Goal: Find specific page/section: Find specific page/section

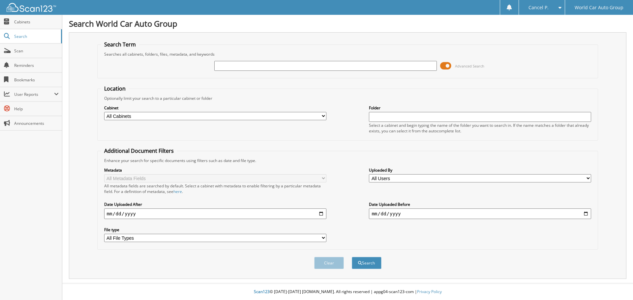
click at [285, 69] on input "text" at bounding box center [325, 66] width 222 height 10
type input "117795"
click at [352, 257] on button "Search" at bounding box center [367, 263] width 30 height 12
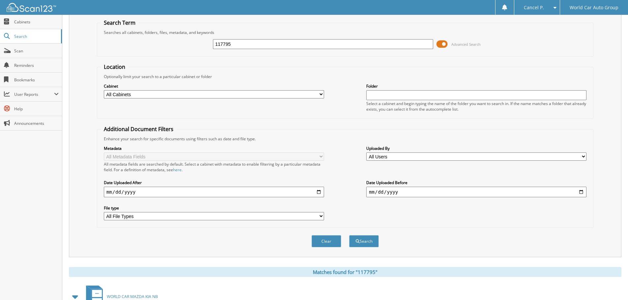
scroll to position [33, 0]
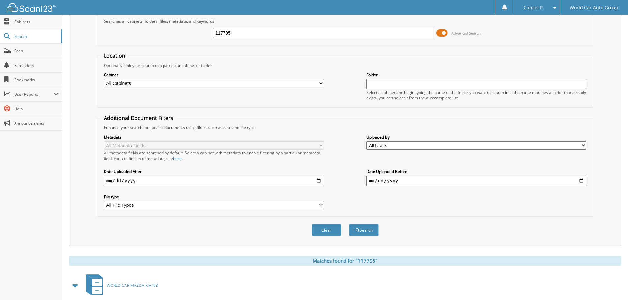
click at [447, 33] on span at bounding box center [441, 33] width 11 height 10
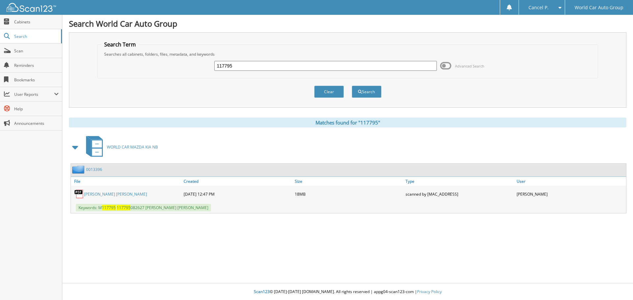
click at [270, 68] on input "117795" at bounding box center [325, 66] width 222 height 10
click at [270, 67] on input "117795" at bounding box center [325, 66] width 222 height 10
type input "903671"
click at [352, 86] on button "Search" at bounding box center [367, 92] width 30 height 12
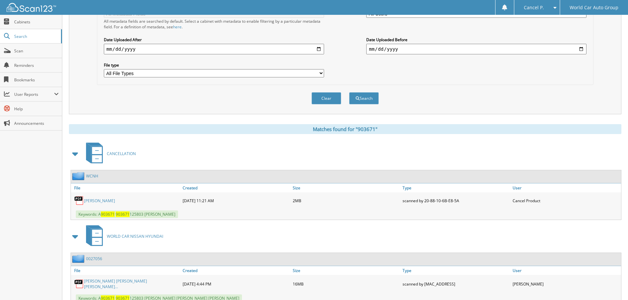
scroll to position [187, 0]
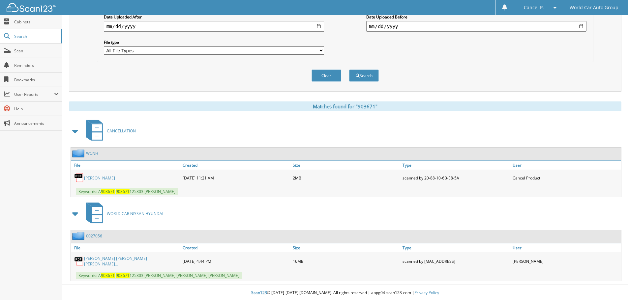
click at [98, 176] on link "MEGHAN SENNETT" at bounding box center [99, 178] width 31 height 6
